Goal: Transaction & Acquisition: Purchase product/service

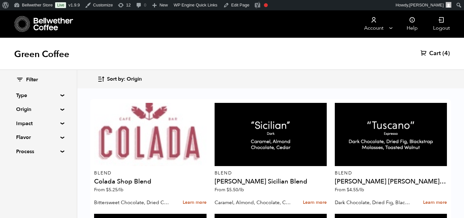
scroll to position [433, 0]
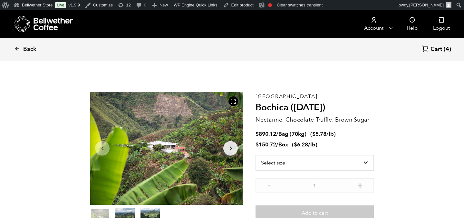
scroll to position [280, 276]
click at [30, 48] on span "Back" at bounding box center [29, 49] width 13 height 8
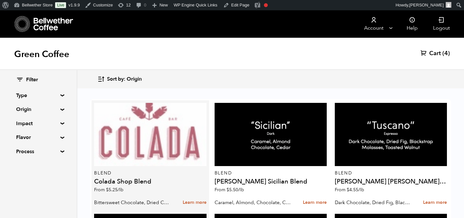
scroll to position [531, 0]
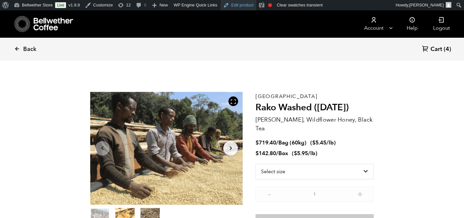
scroll to position [280, 276]
